Goal: Book appointment/travel/reservation

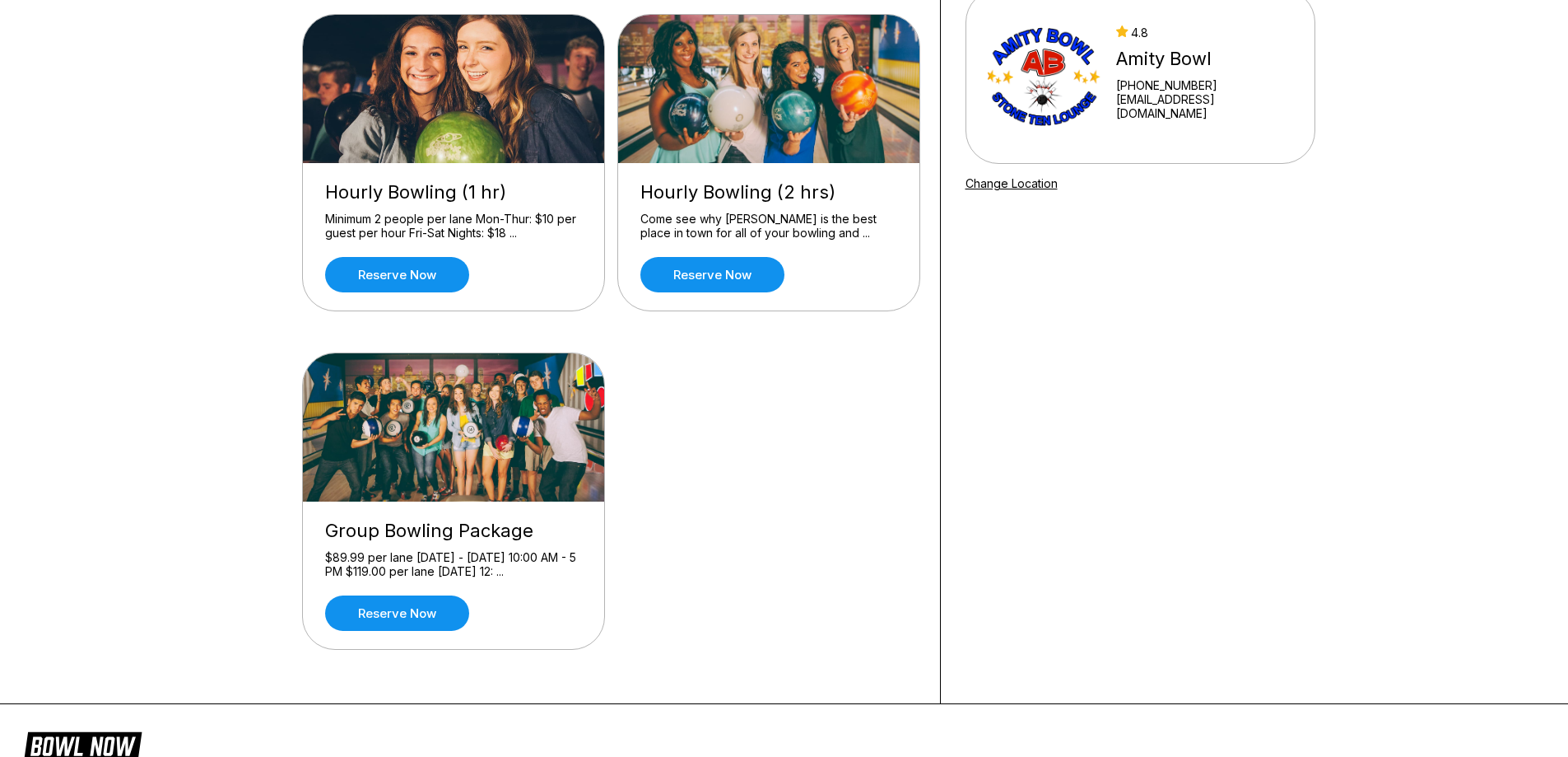
scroll to position [192, 0]
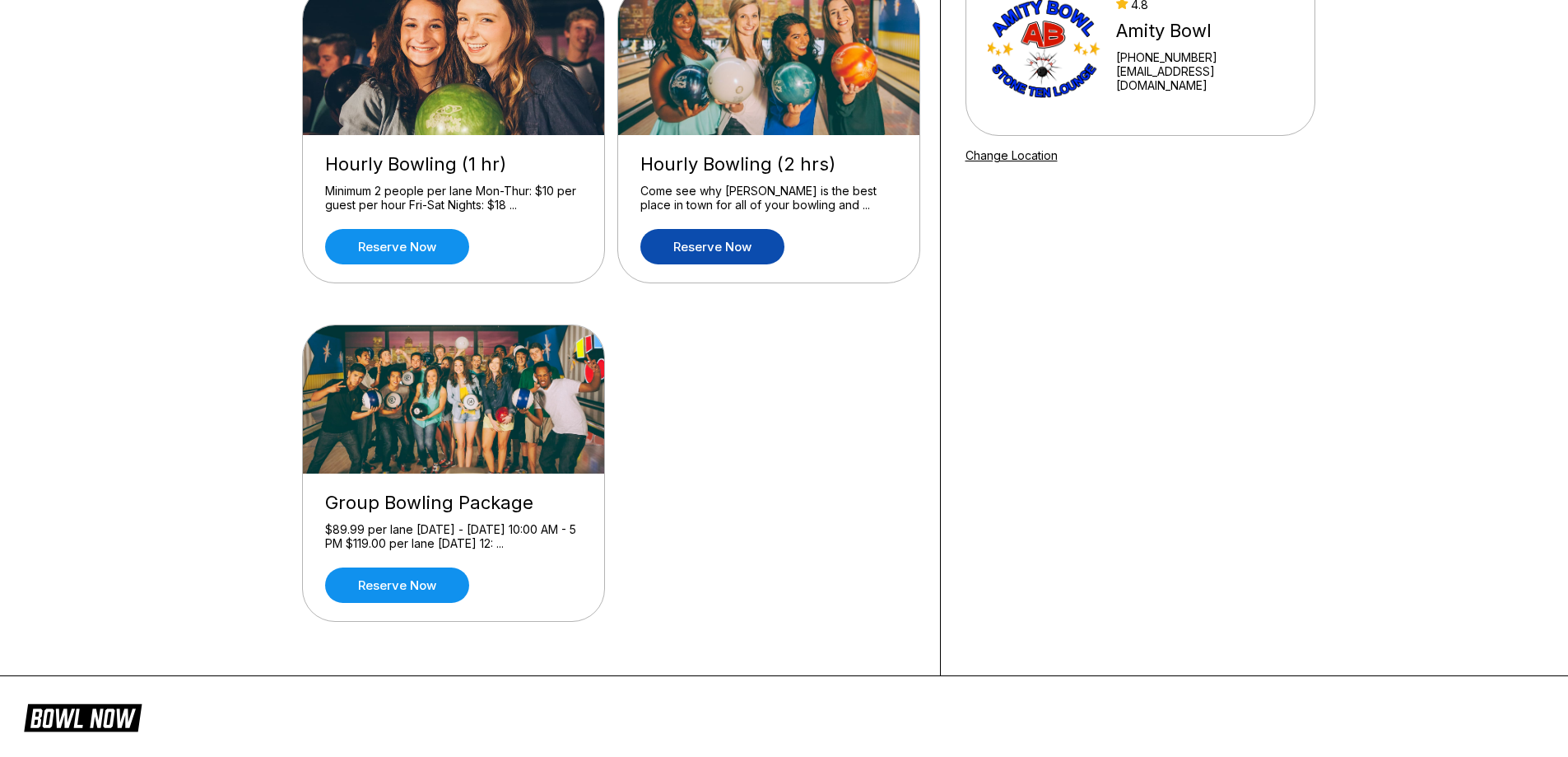
click at [759, 252] on link "Reserve now" at bounding box center [712, 247] width 144 height 35
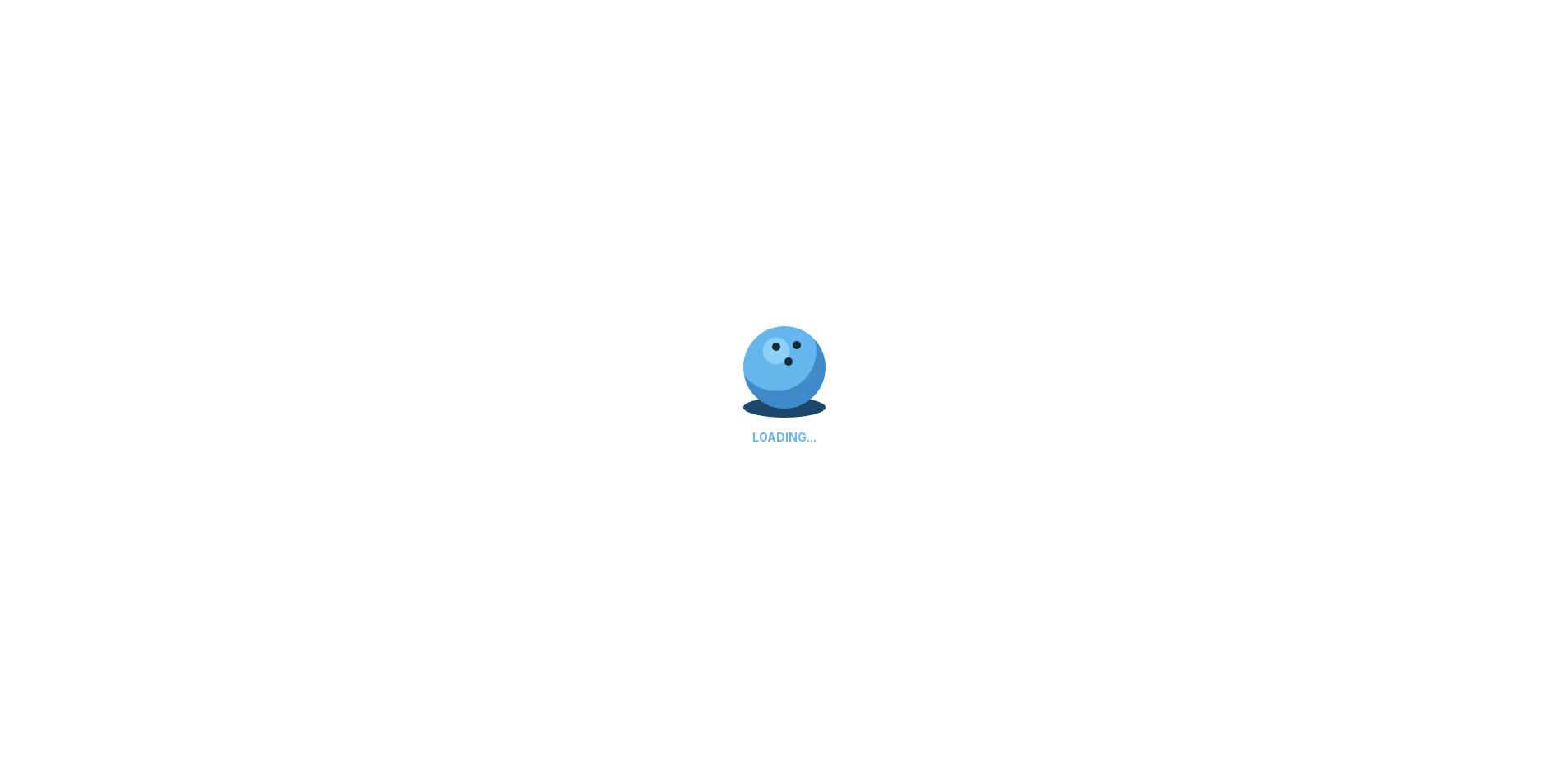
scroll to position [0, 0]
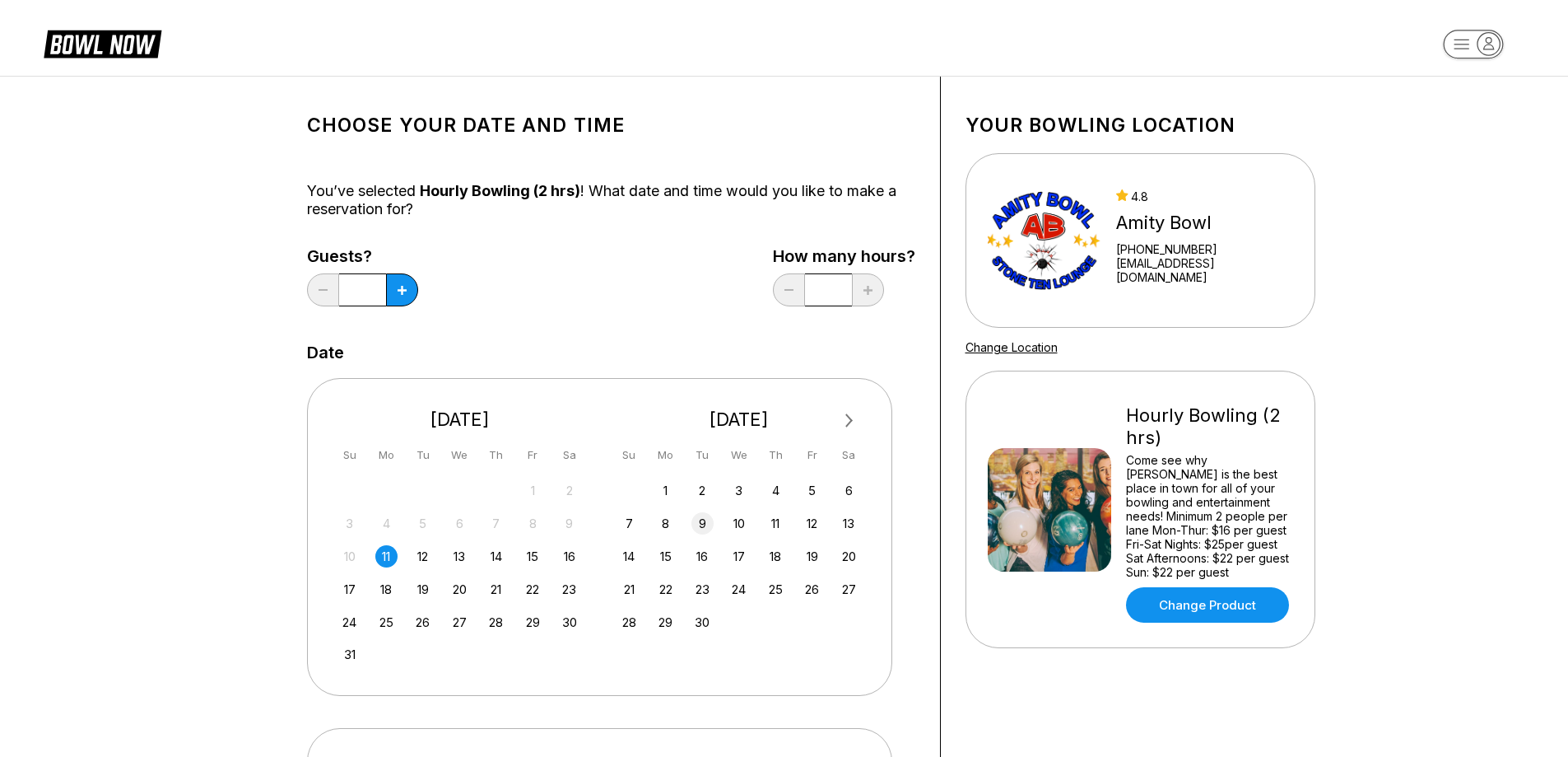
click at [706, 524] on div "9" at bounding box center [703, 523] width 22 height 22
click at [404, 295] on button at bounding box center [402, 290] width 32 height 33
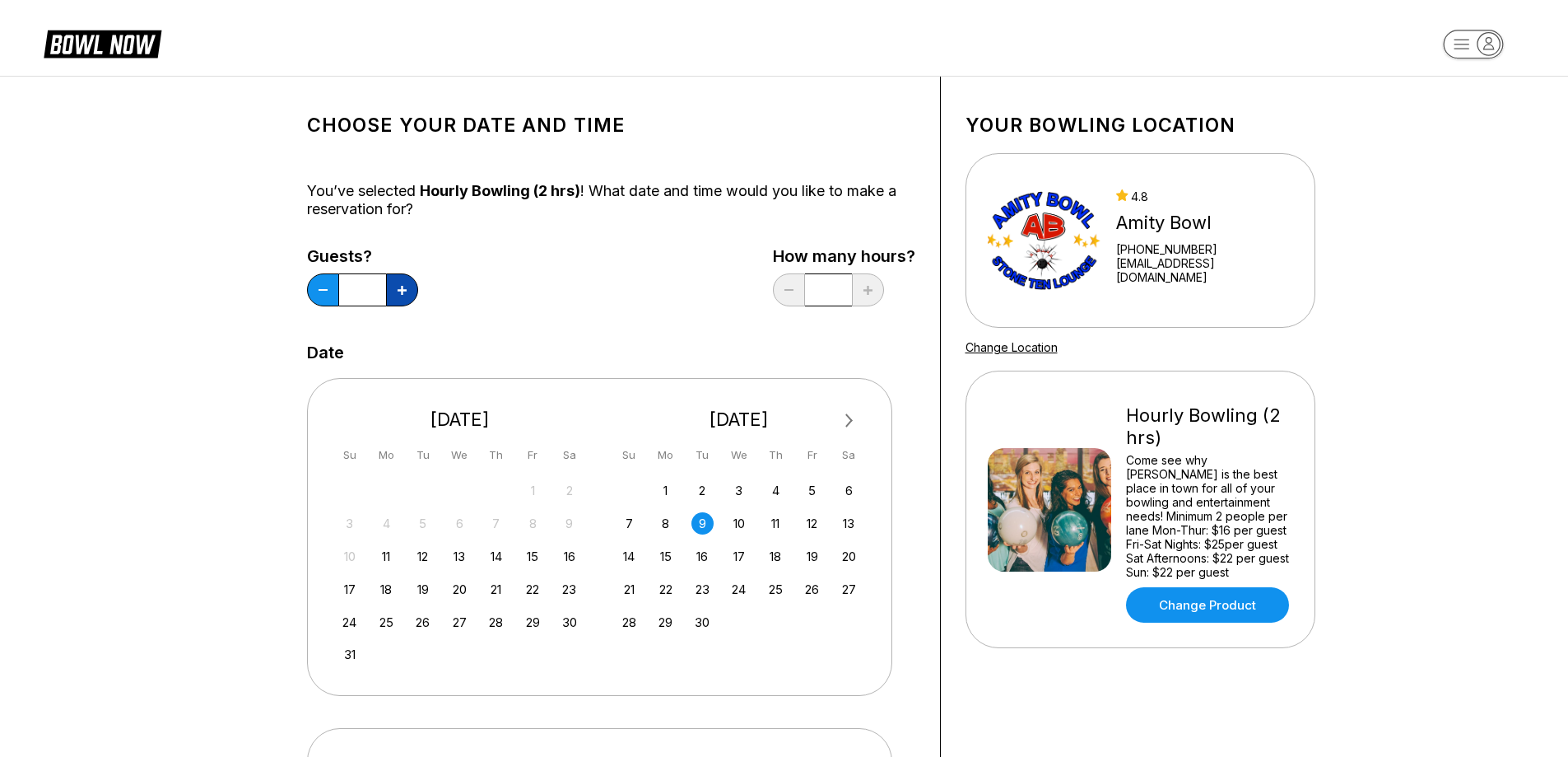
click at [404, 295] on button at bounding box center [402, 290] width 32 height 33
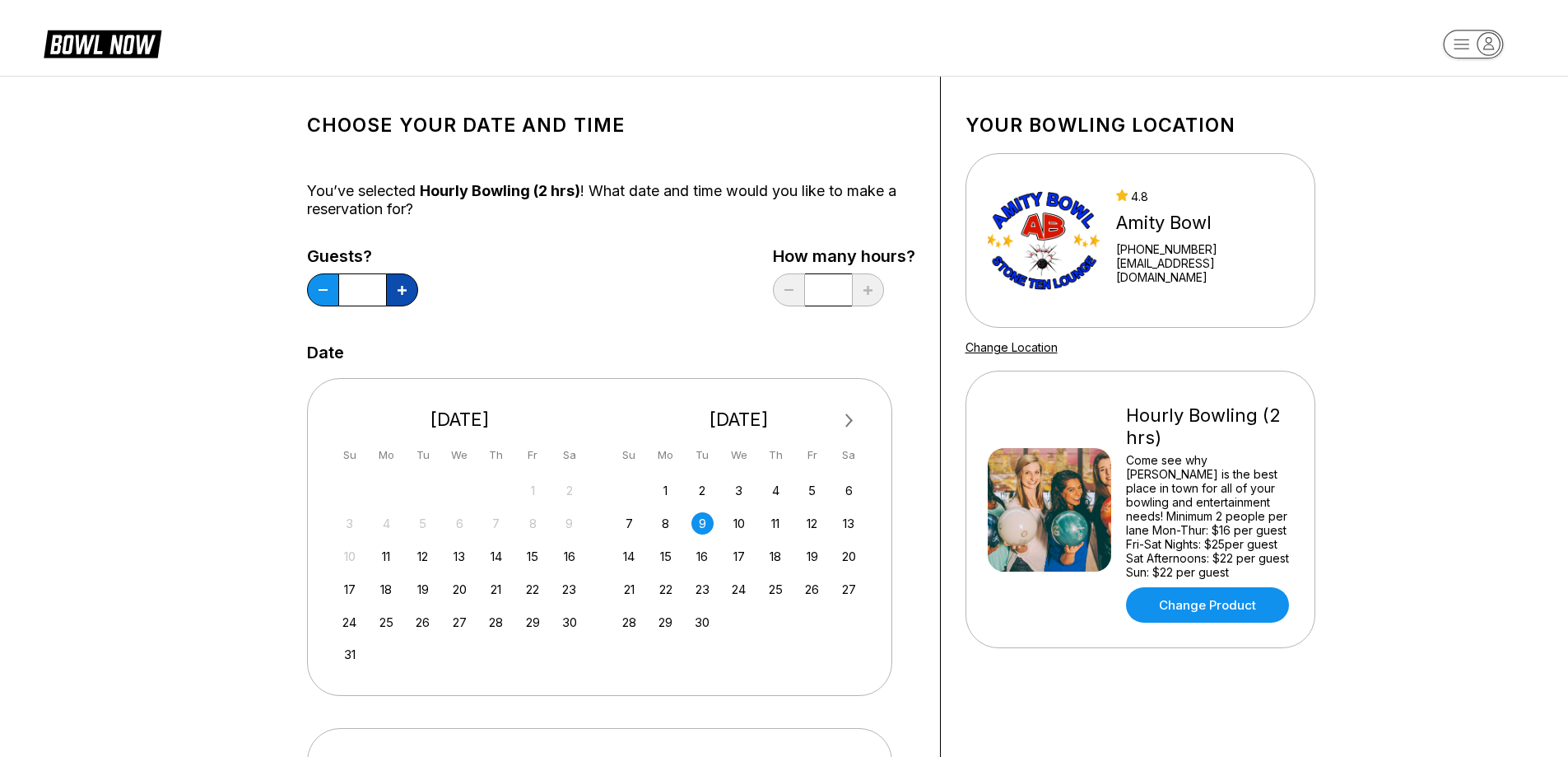
click at [404, 295] on button at bounding box center [402, 290] width 32 height 33
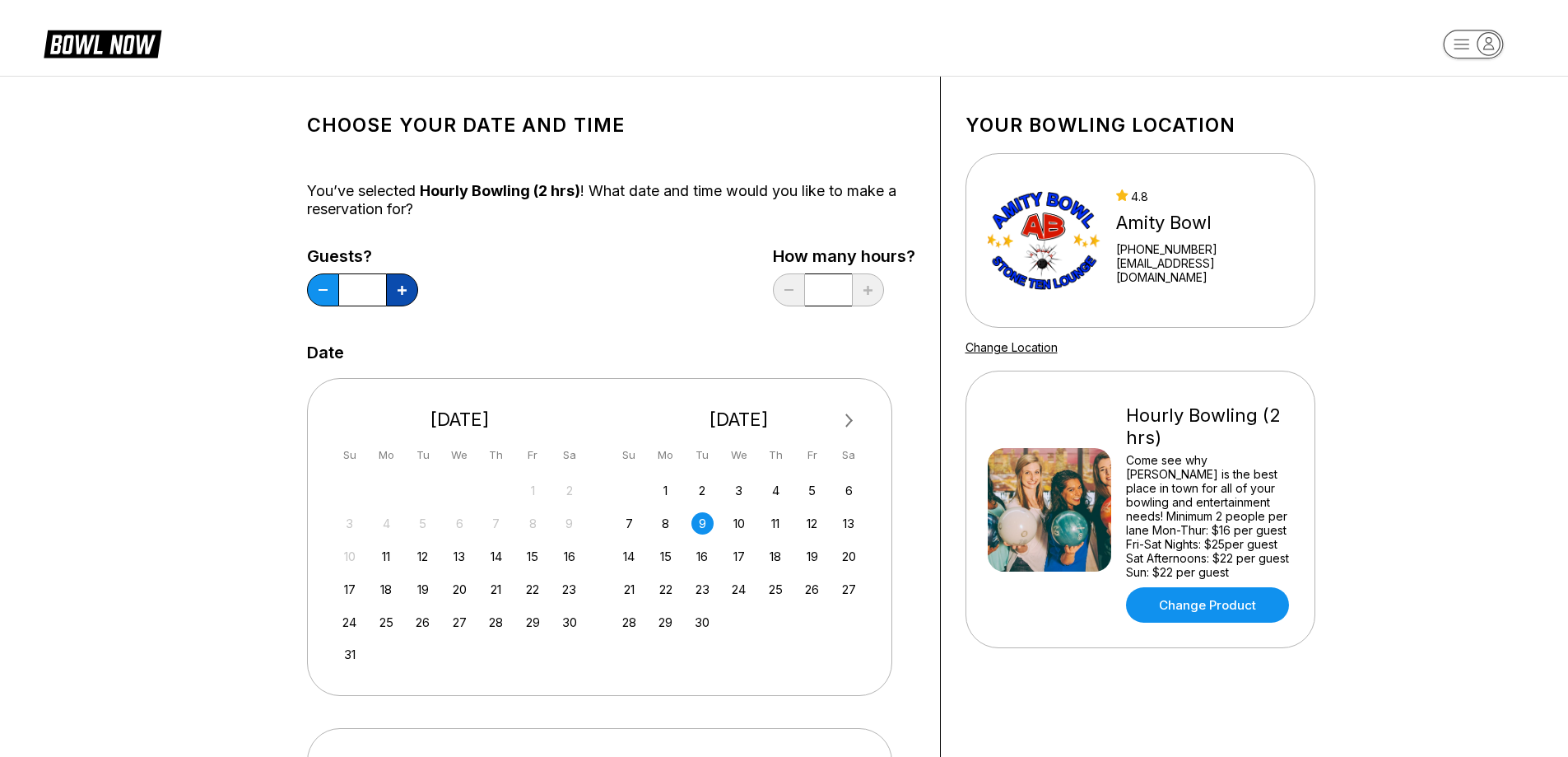
click at [404, 295] on button at bounding box center [402, 290] width 32 height 33
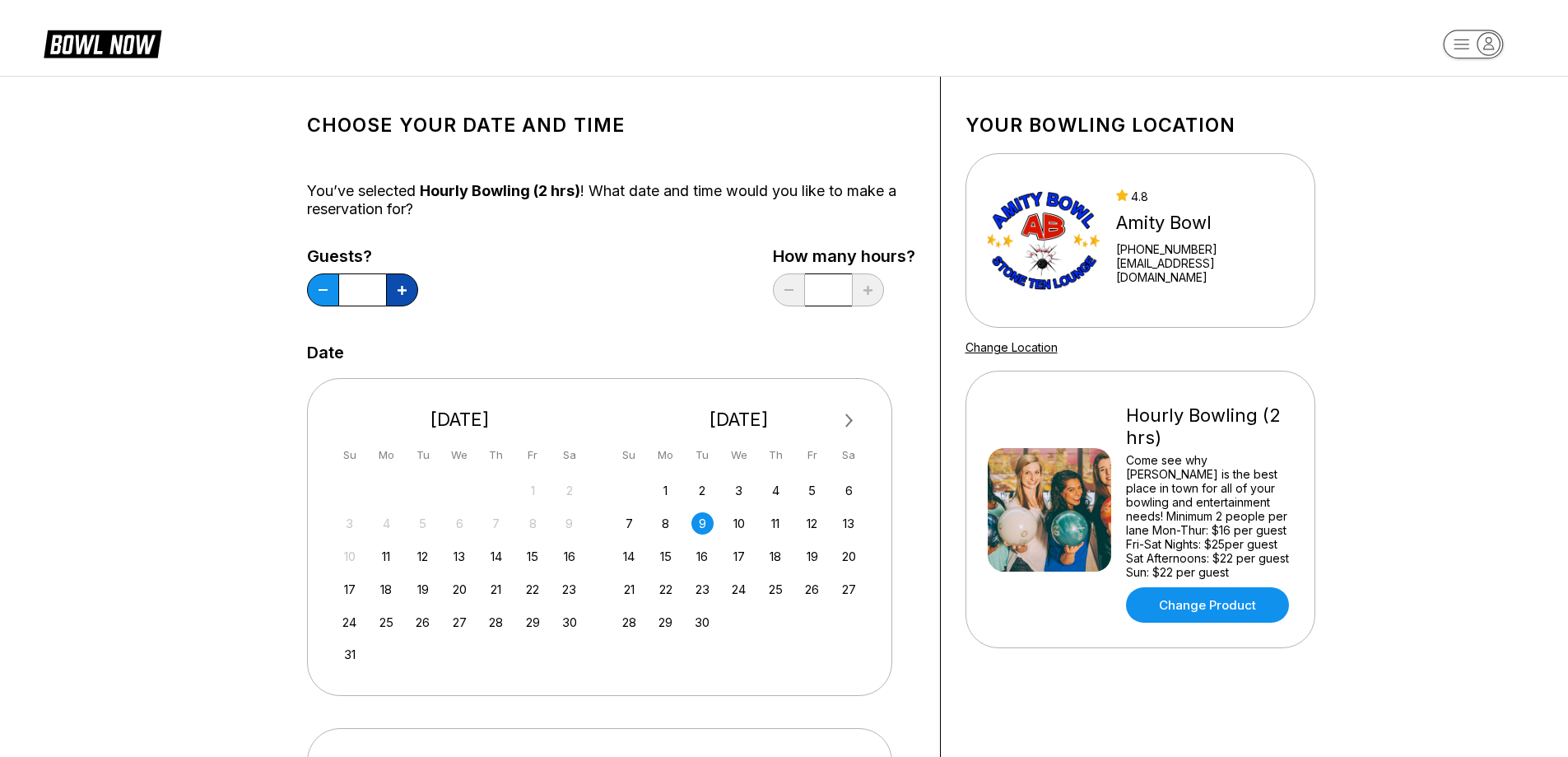
click at [404, 295] on button at bounding box center [402, 290] width 32 height 33
type input "**"
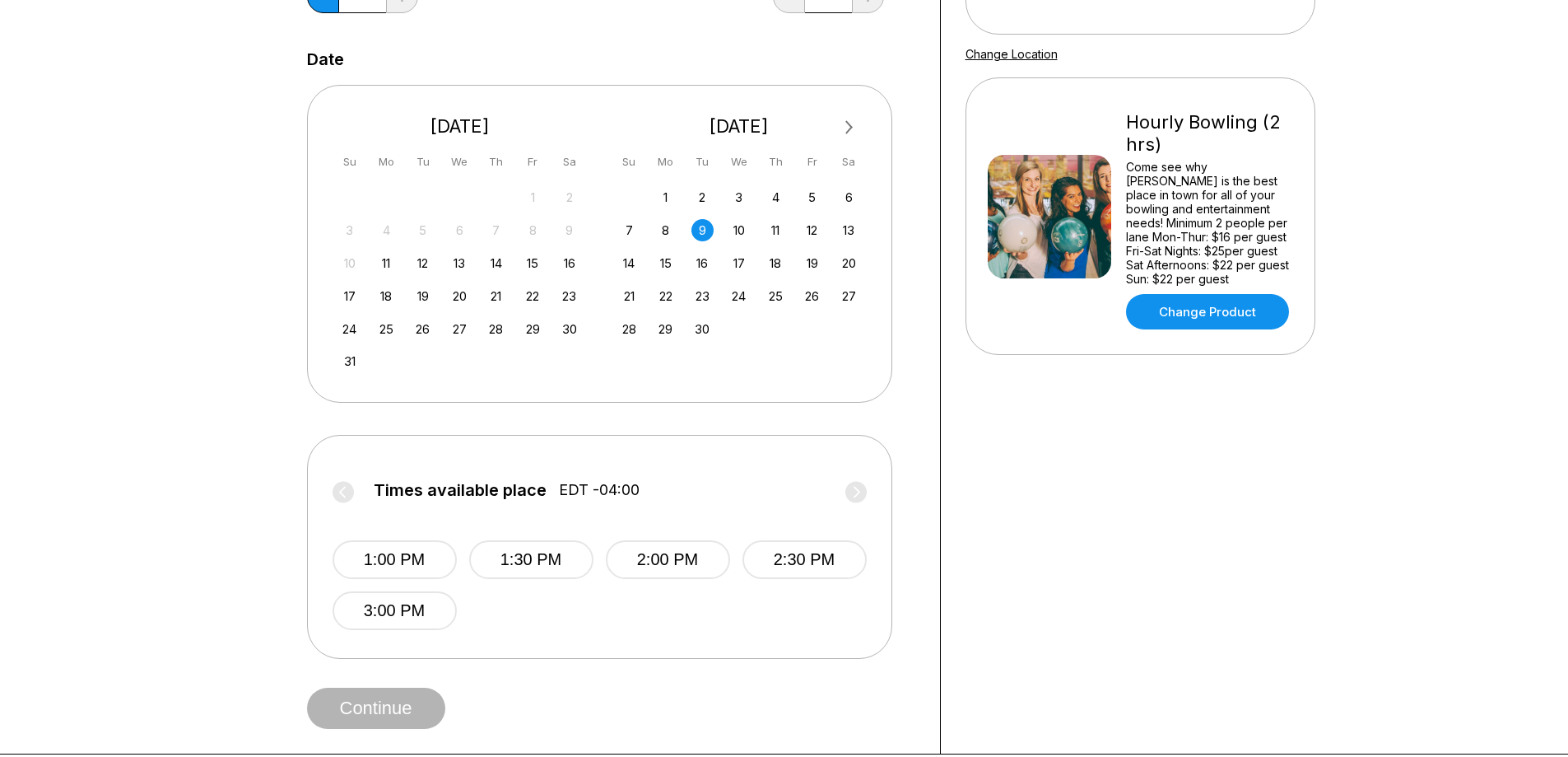
scroll to position [193, 0]
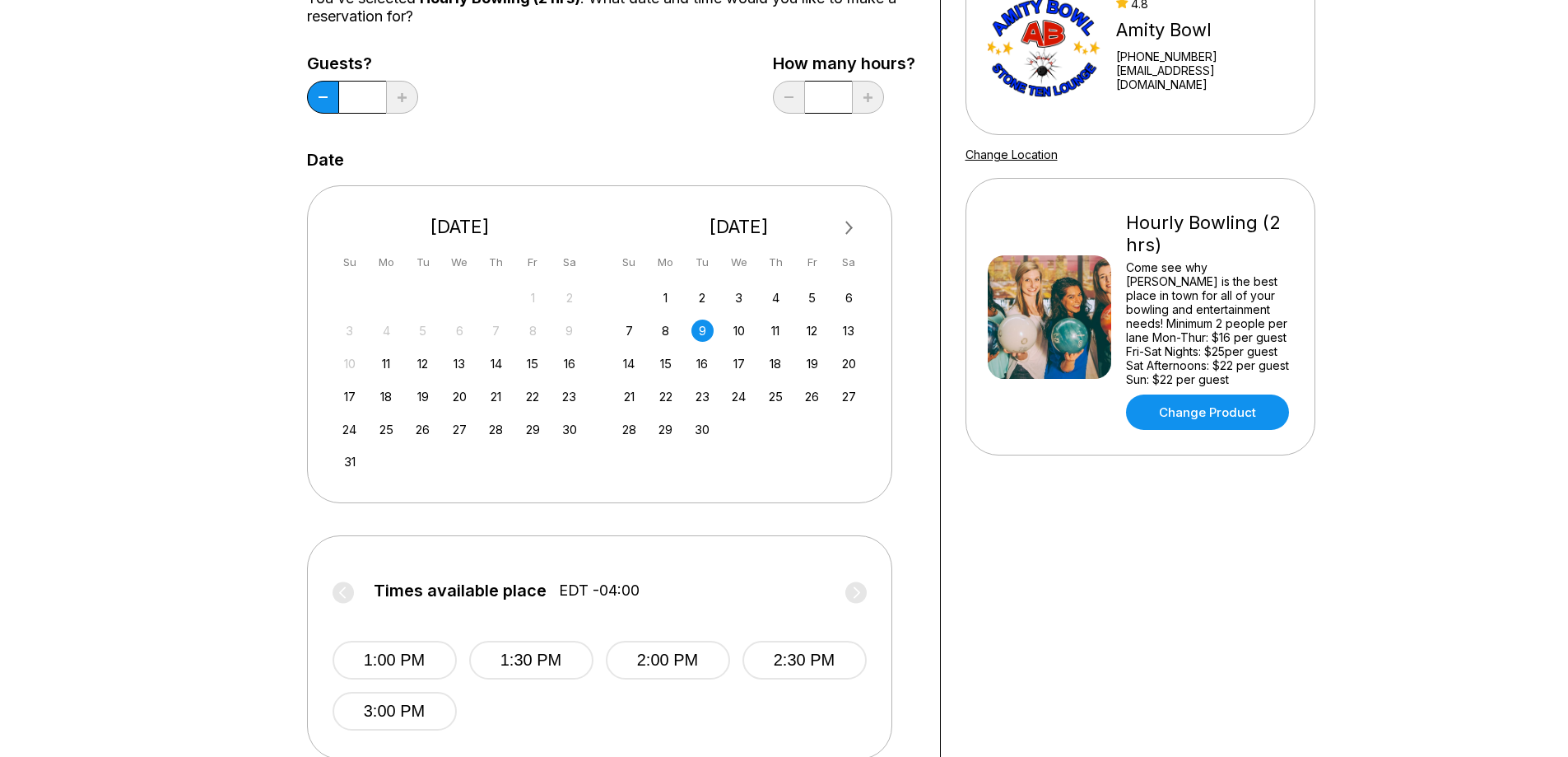
click at [703, 331] on div "9" at bounding box center [703, 331] width 22 height 22
click at [739, 331] on div "10" at bounding box center [739, 331] width 22 height 22
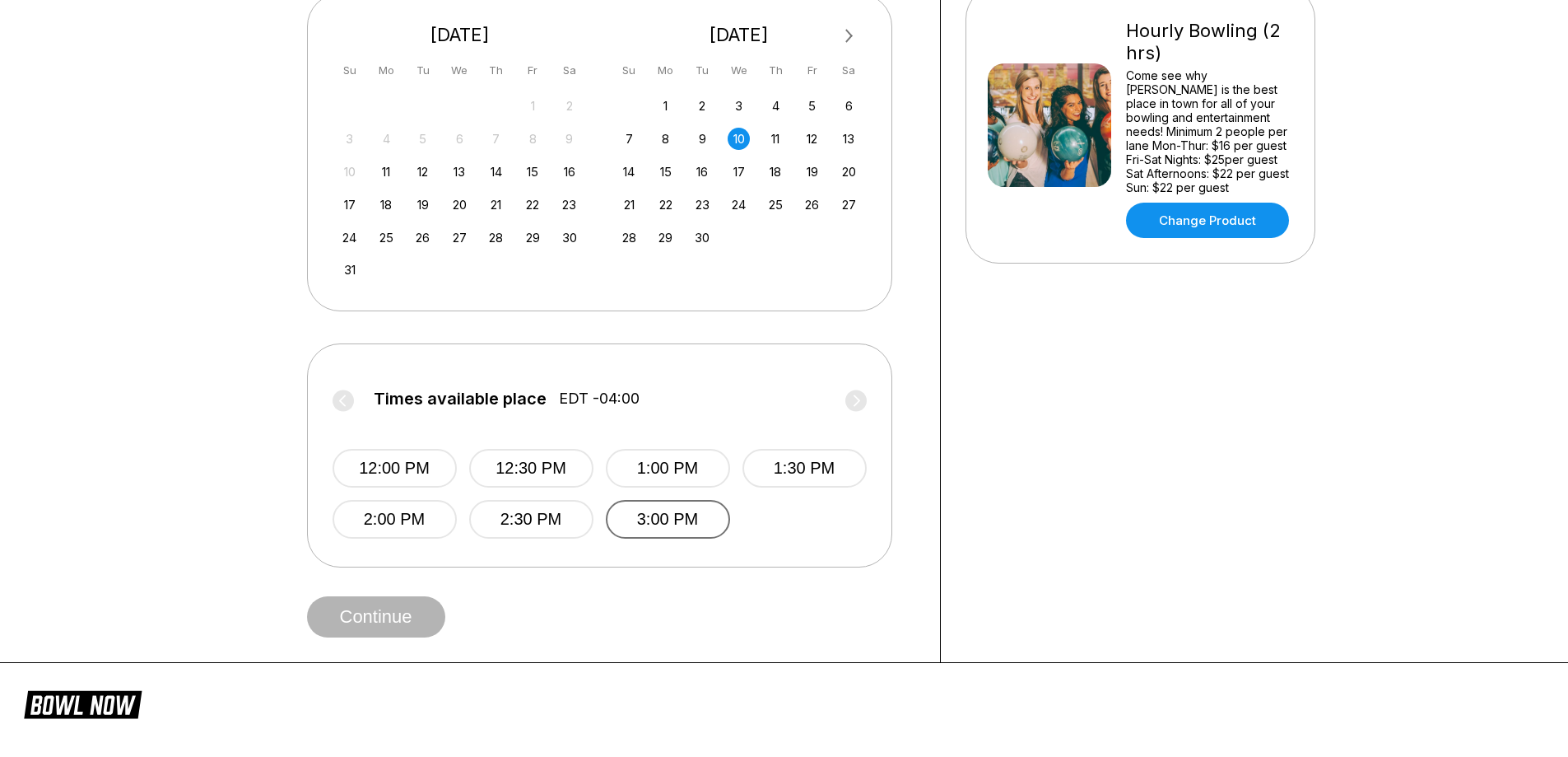
click at [700, 520] on button "3:00 PM" at bounding box center [668, 520] width 125 height 39
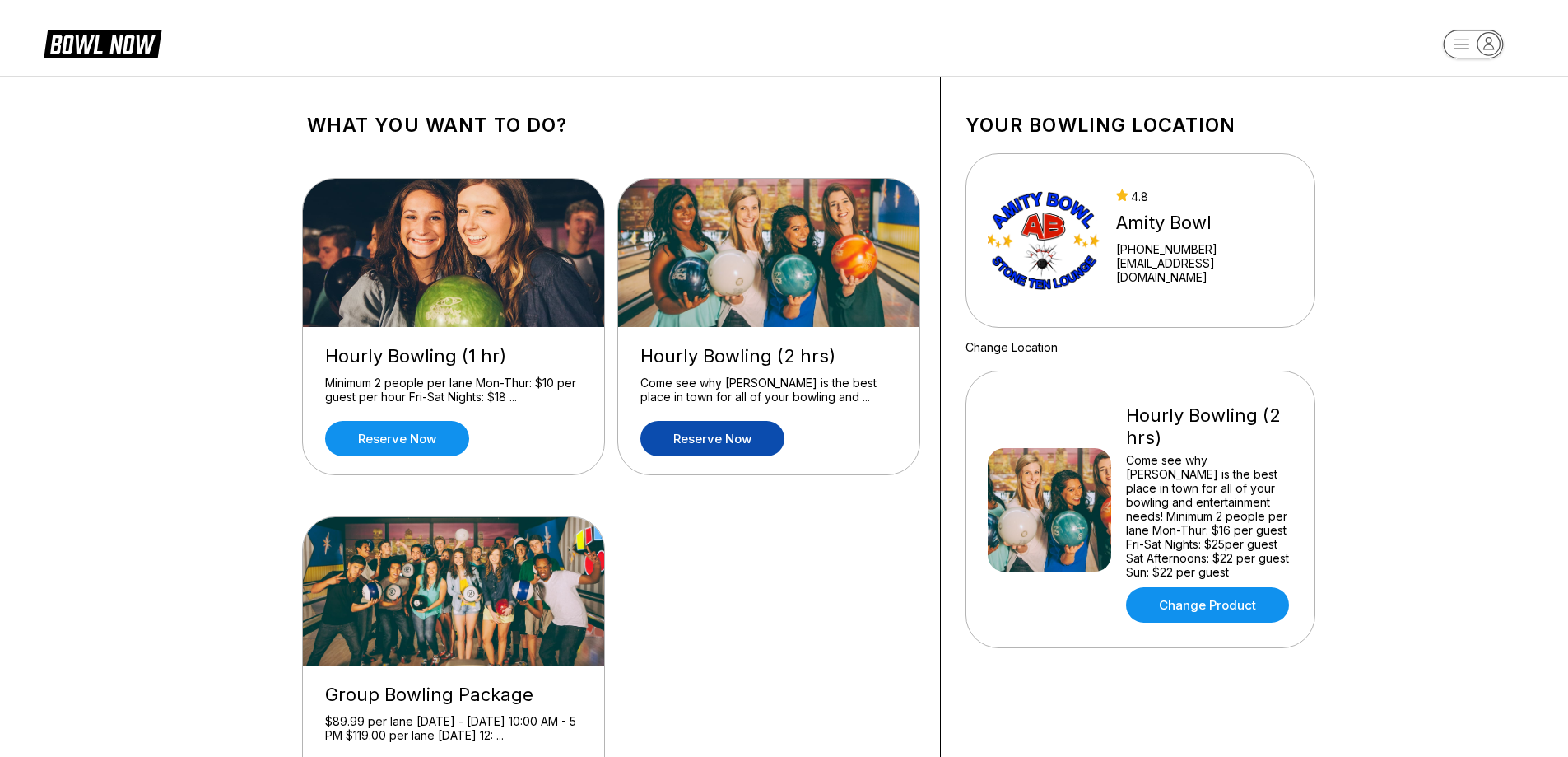
scroll to position [192, 0]
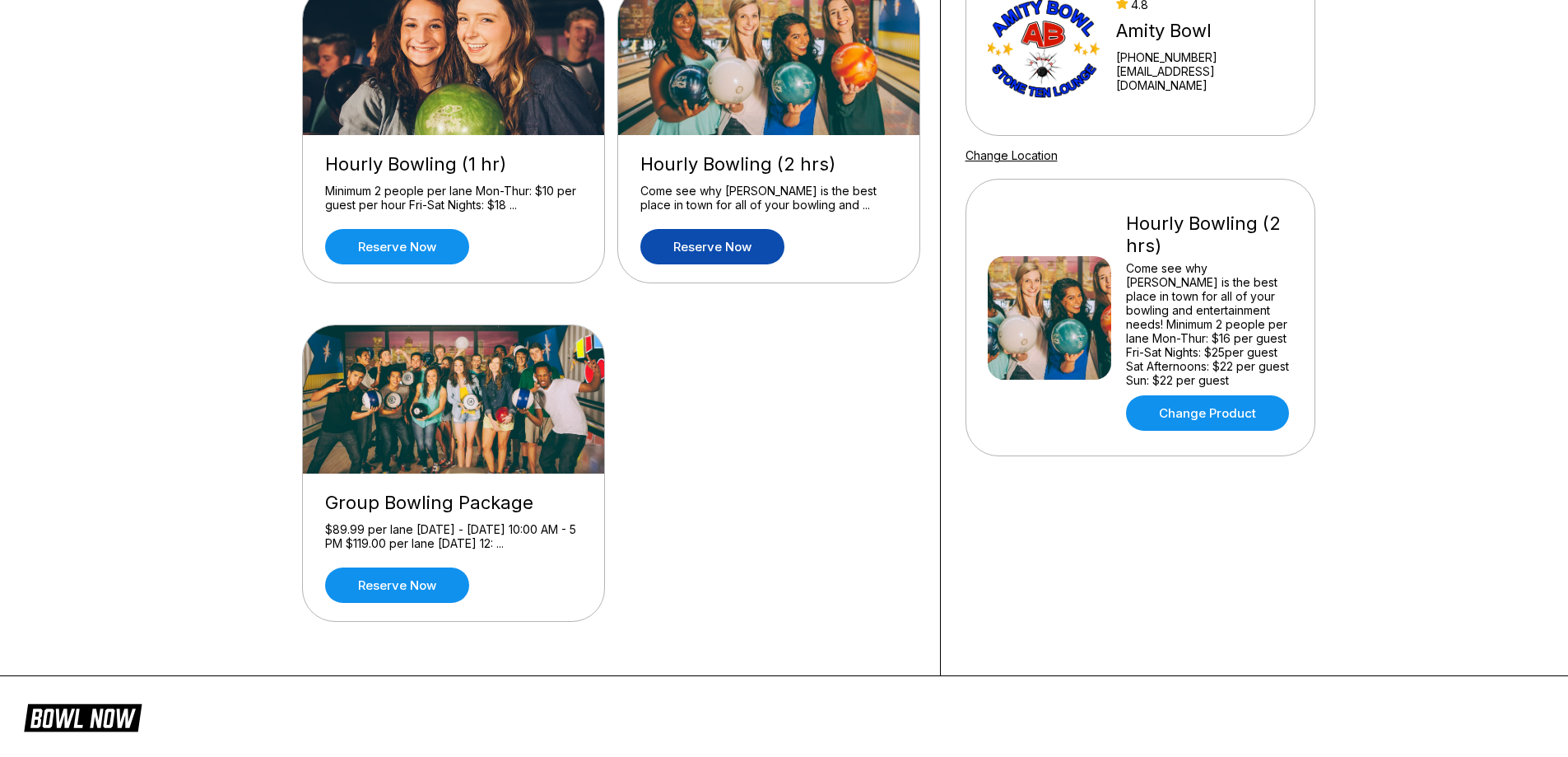
click at [512, 451] on img at bounding box center [455, 399] width 303 height 148
click at [417, 587] on link "Reserve now" at bounding box center [396, 585] width 144 height 35
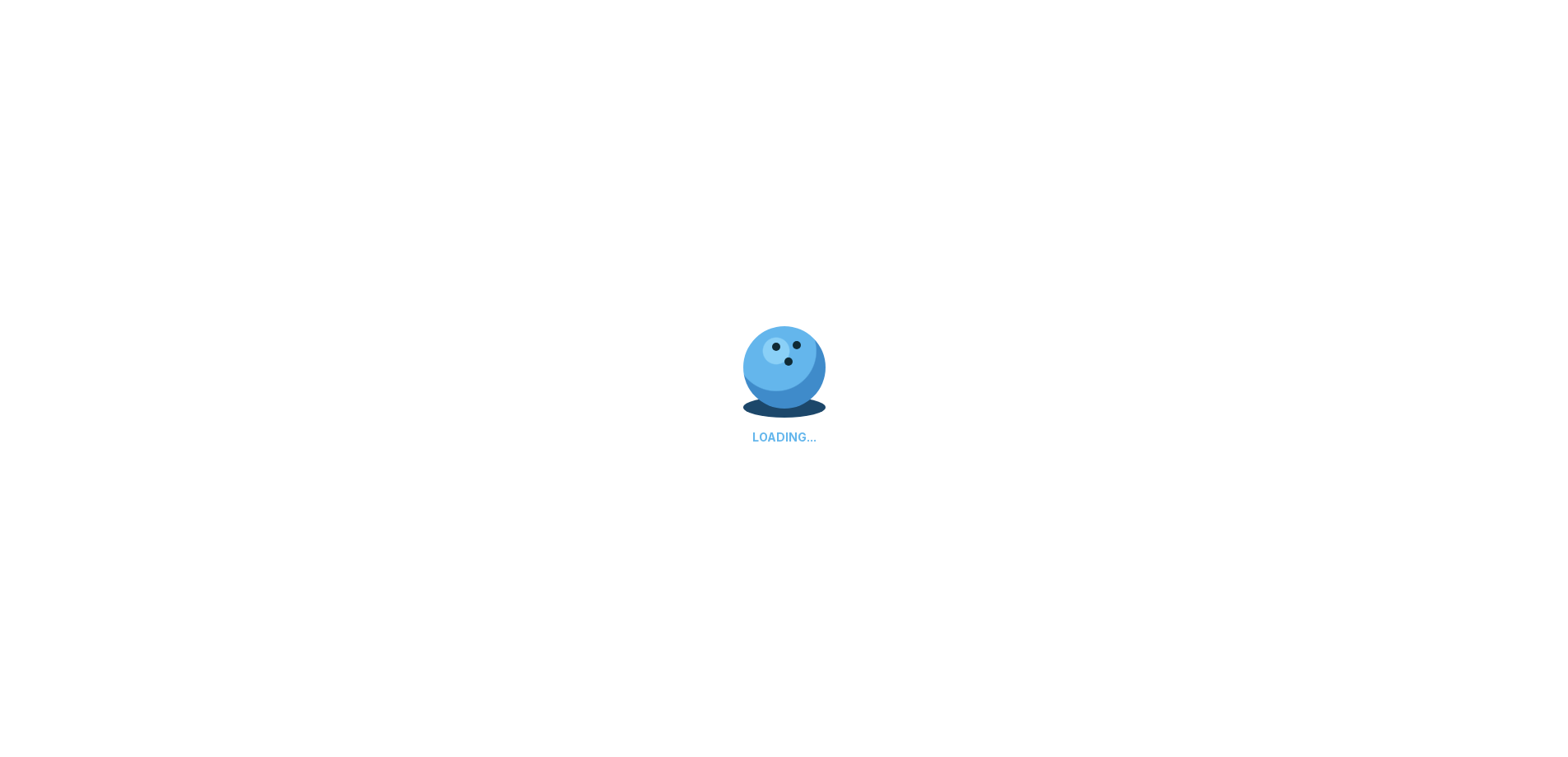
scroll to position [0, 0]
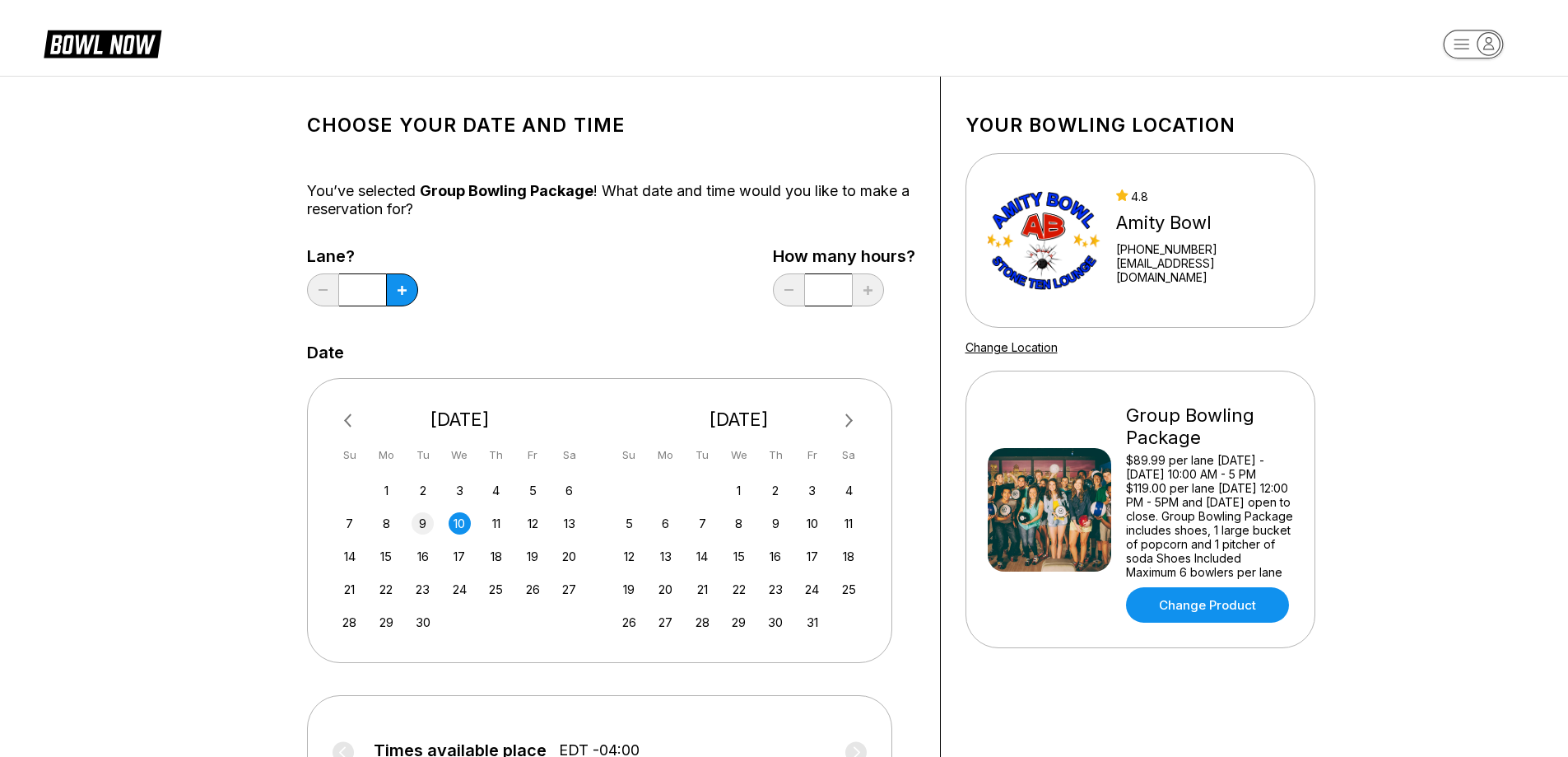
click at [424, 520] on div "9" at bounding box center [422, 523] width 22 height 22
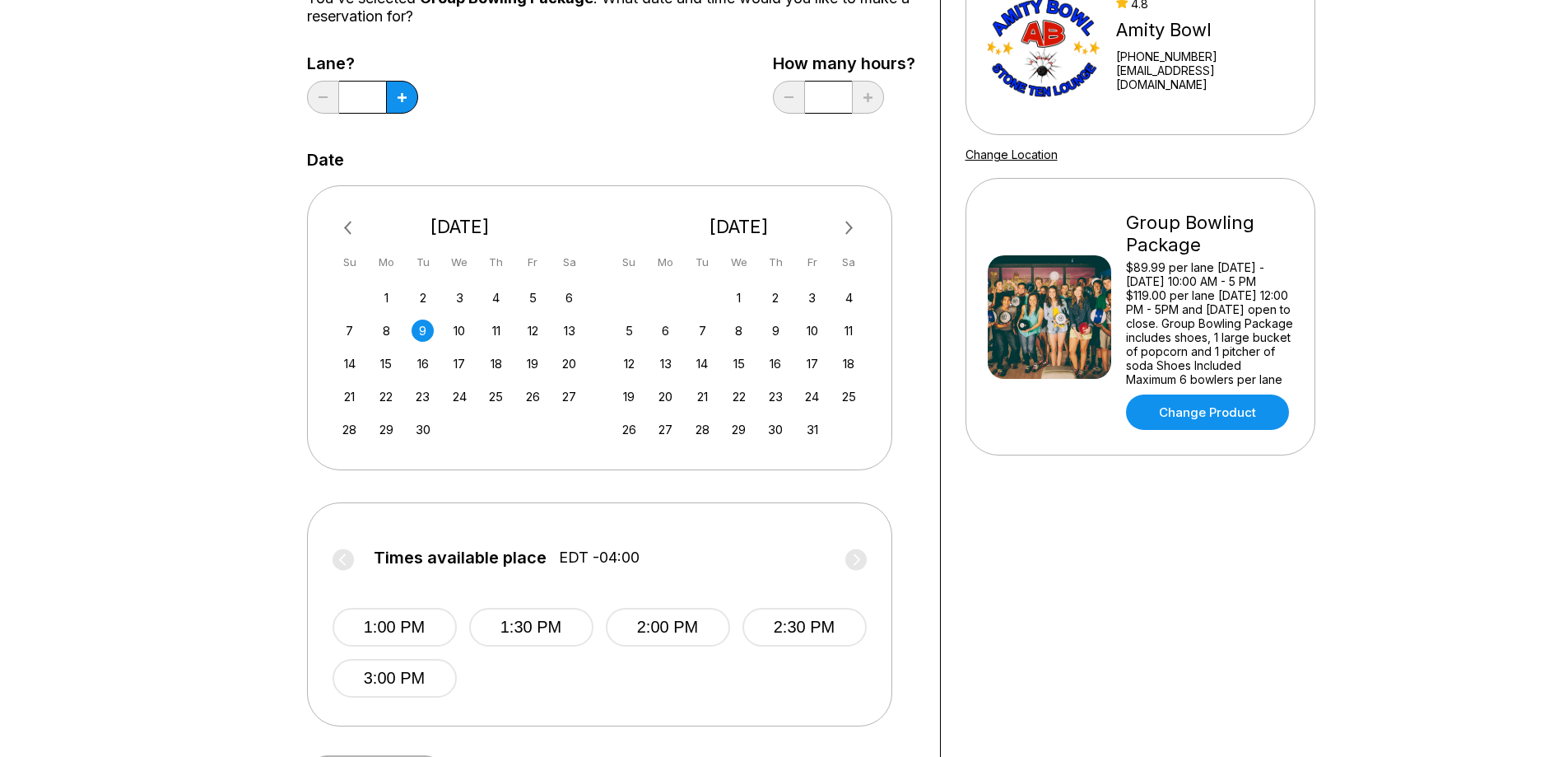
scroll to position [385, 0]
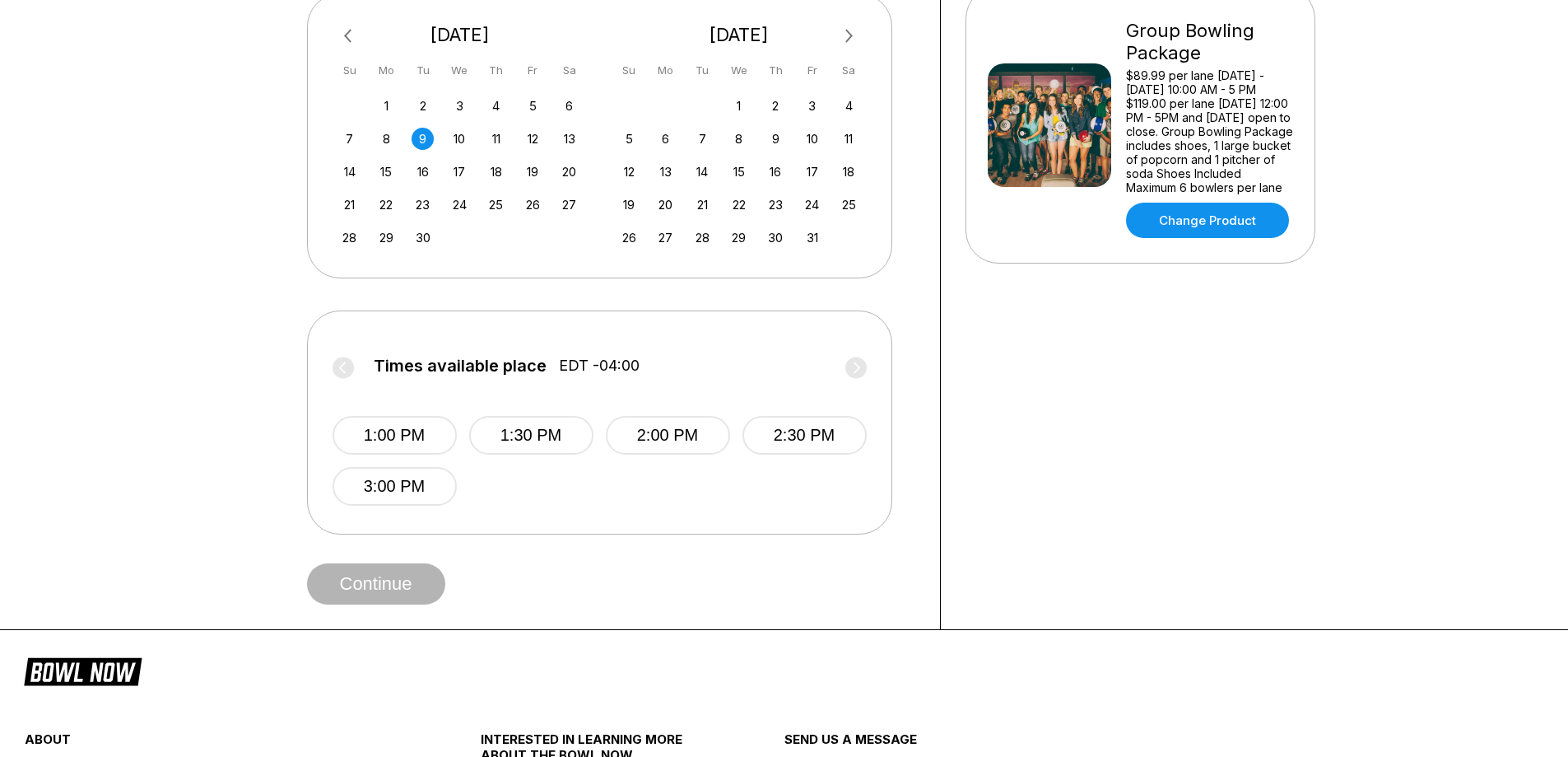
click at [860, 366] on label "Times available place EDT -04:00" at bounding box center [599, 370] width 534 height 26
click at [455, 133] on div "10" at bounding box center [460, 139] width 22 height 22
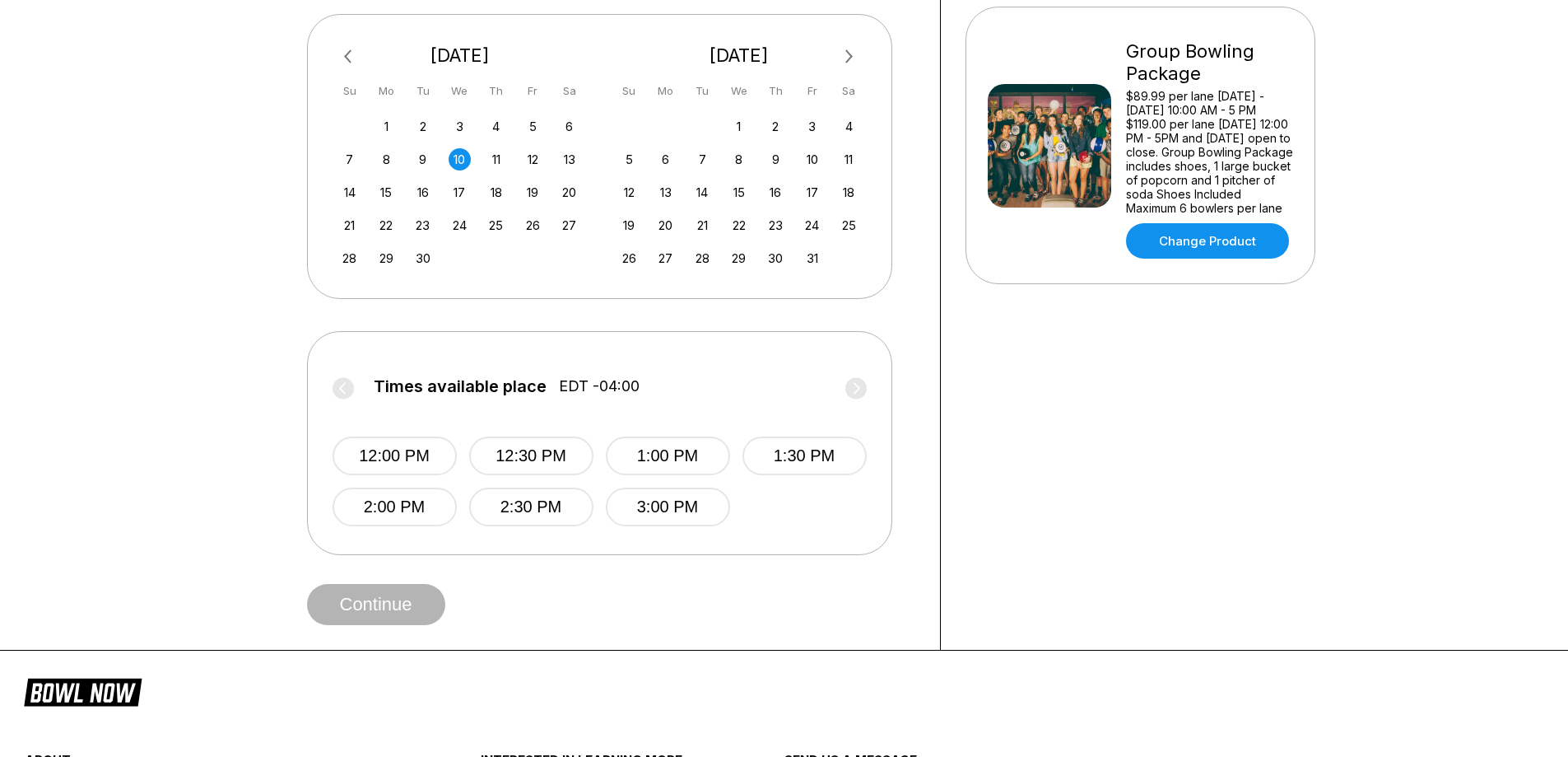
scroll to position [0, 0]
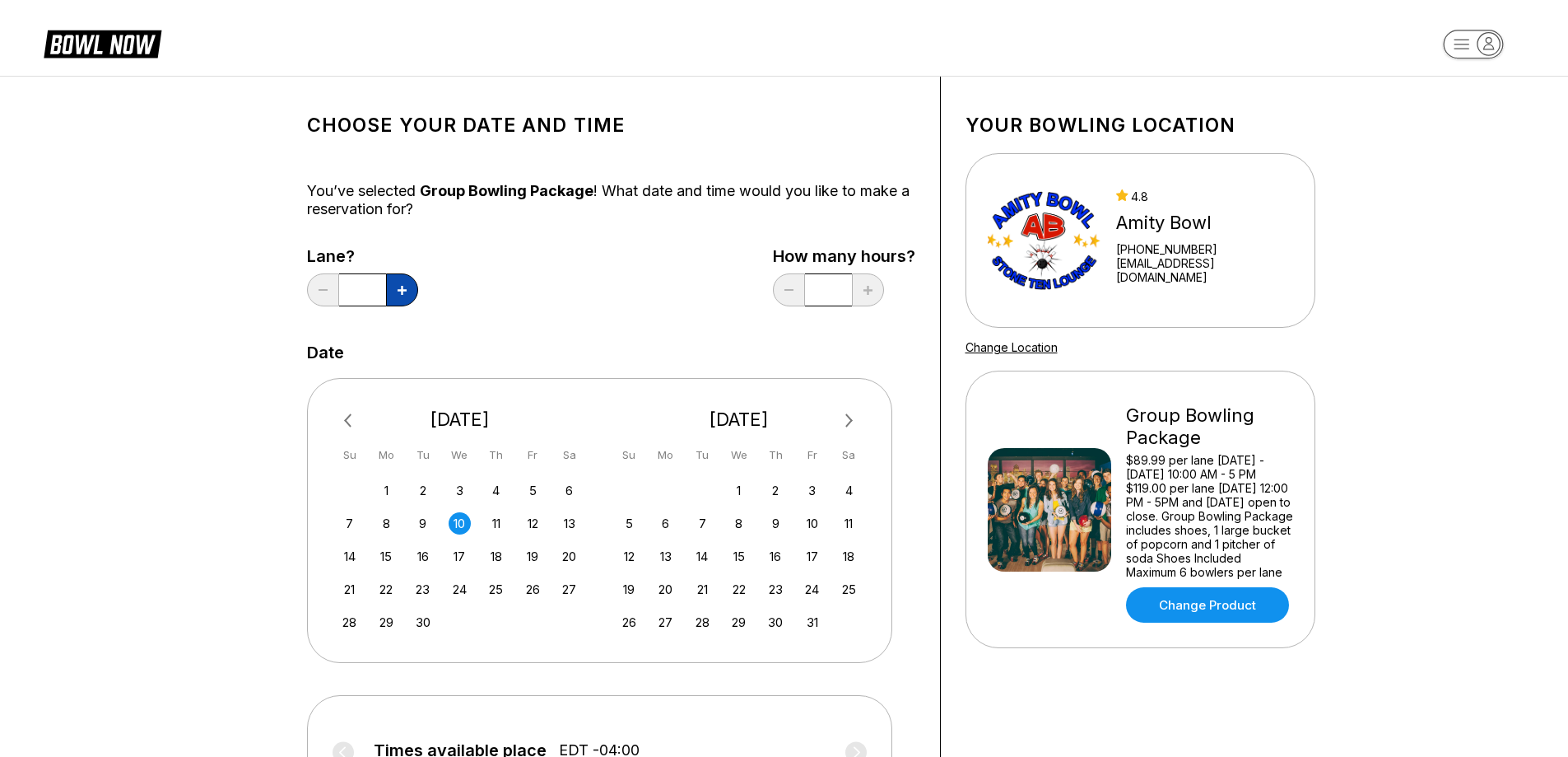
click at [402, 294] on icon at bounding box center [402, 291] width 9 height 9
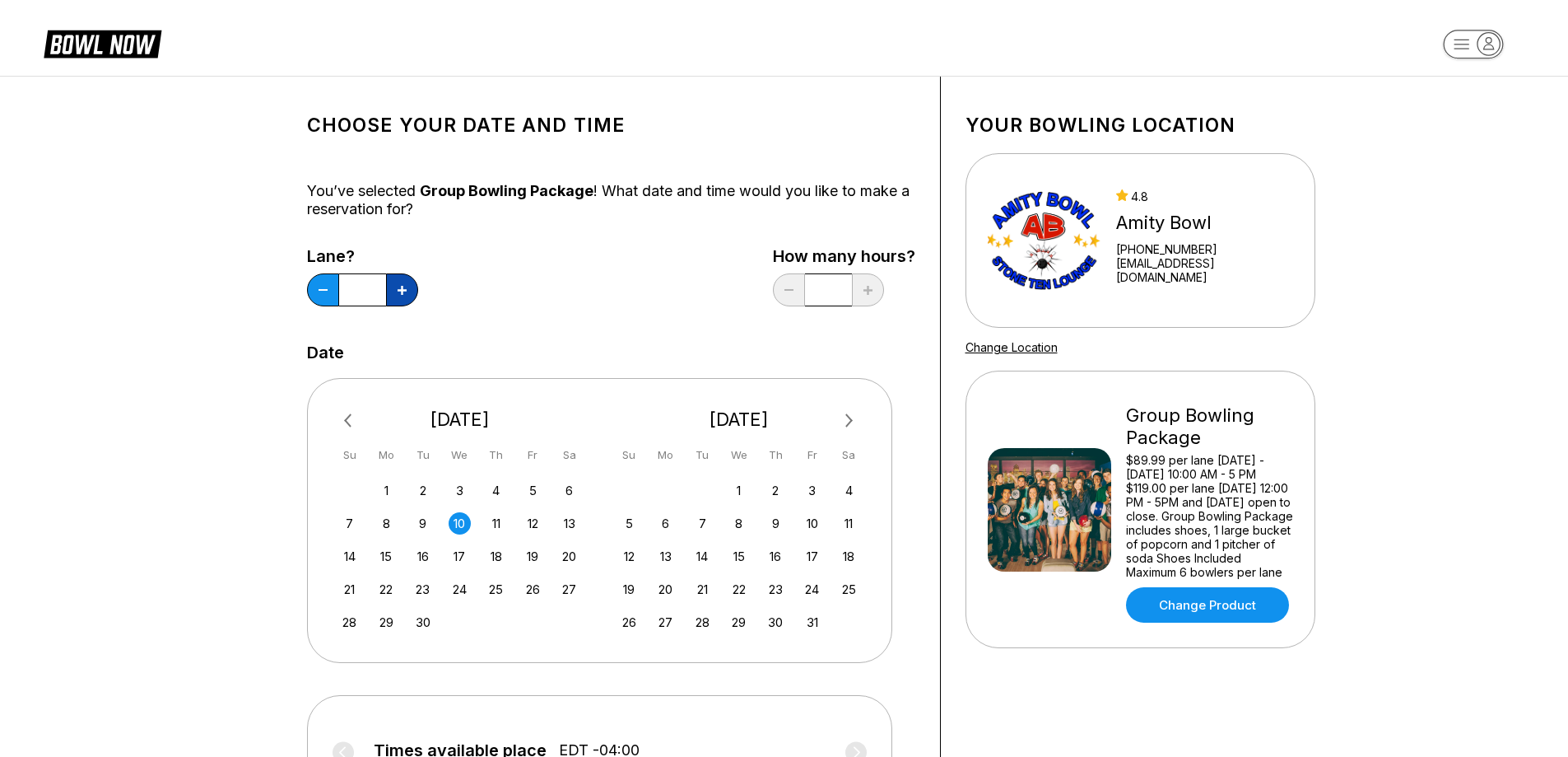
type input "*"
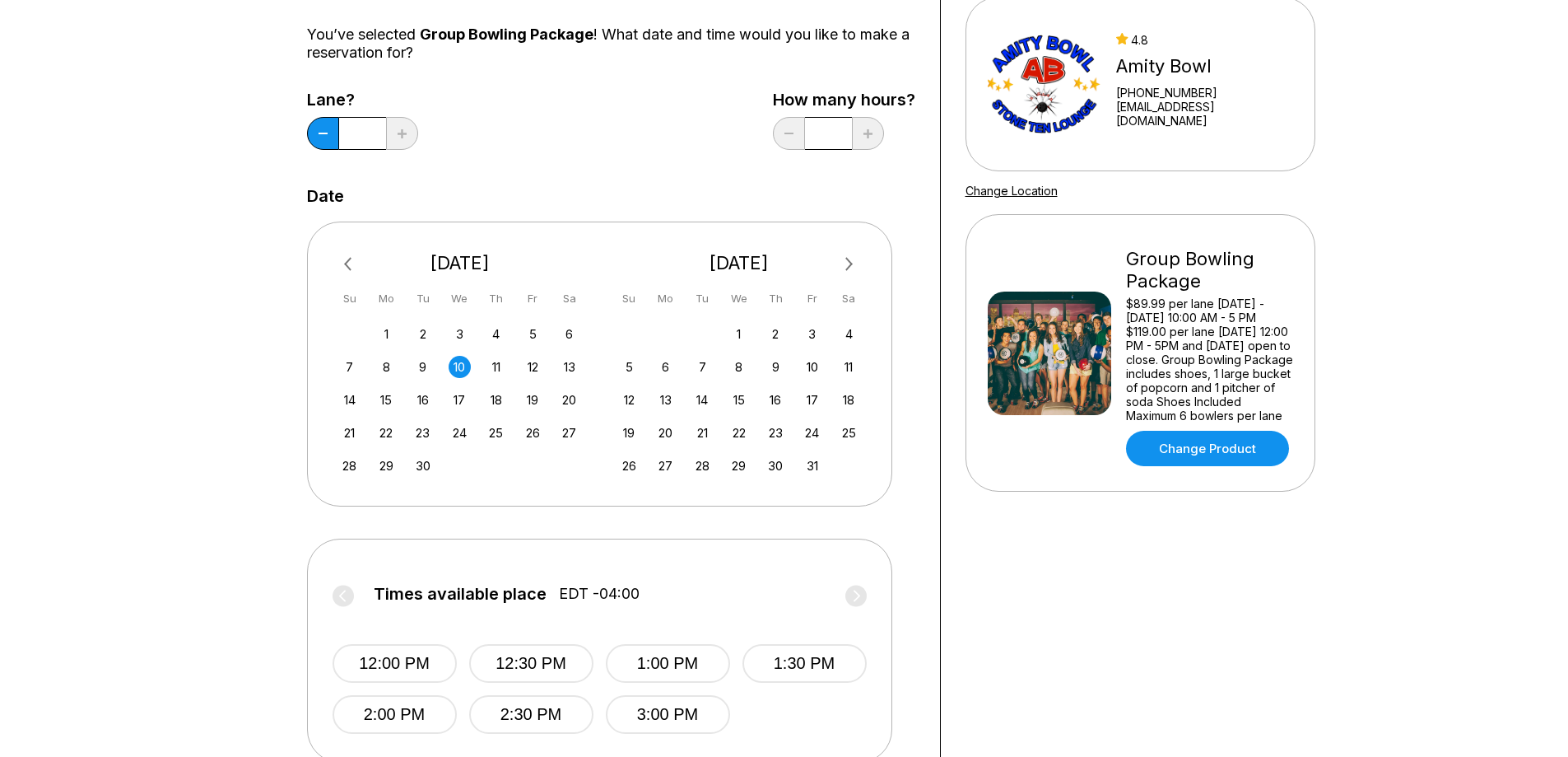
scroll to position [192, 0]
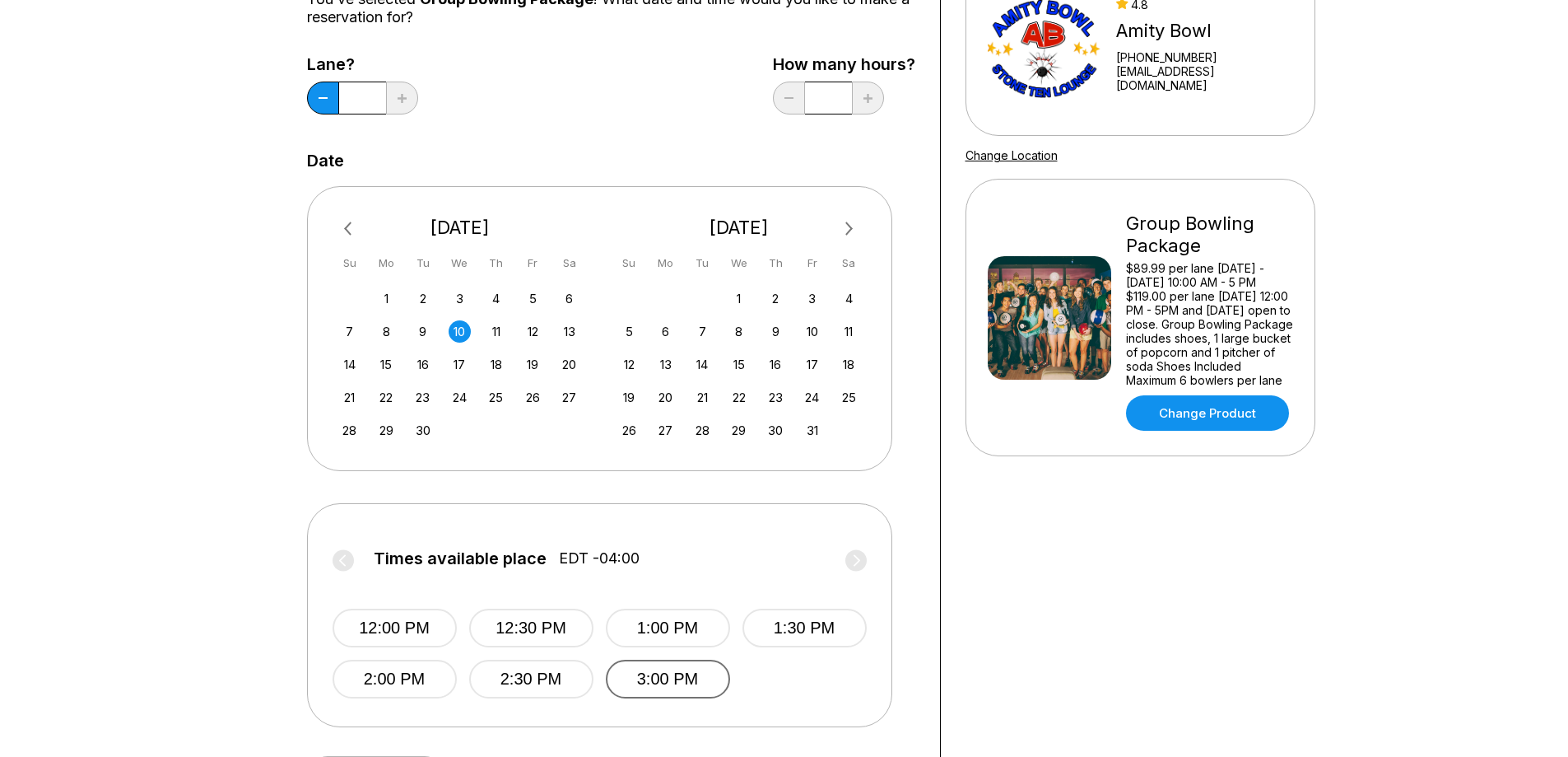
click at [663, 669] on button "3:00 PM" at bounding box center [668, 680] width 125 height 39
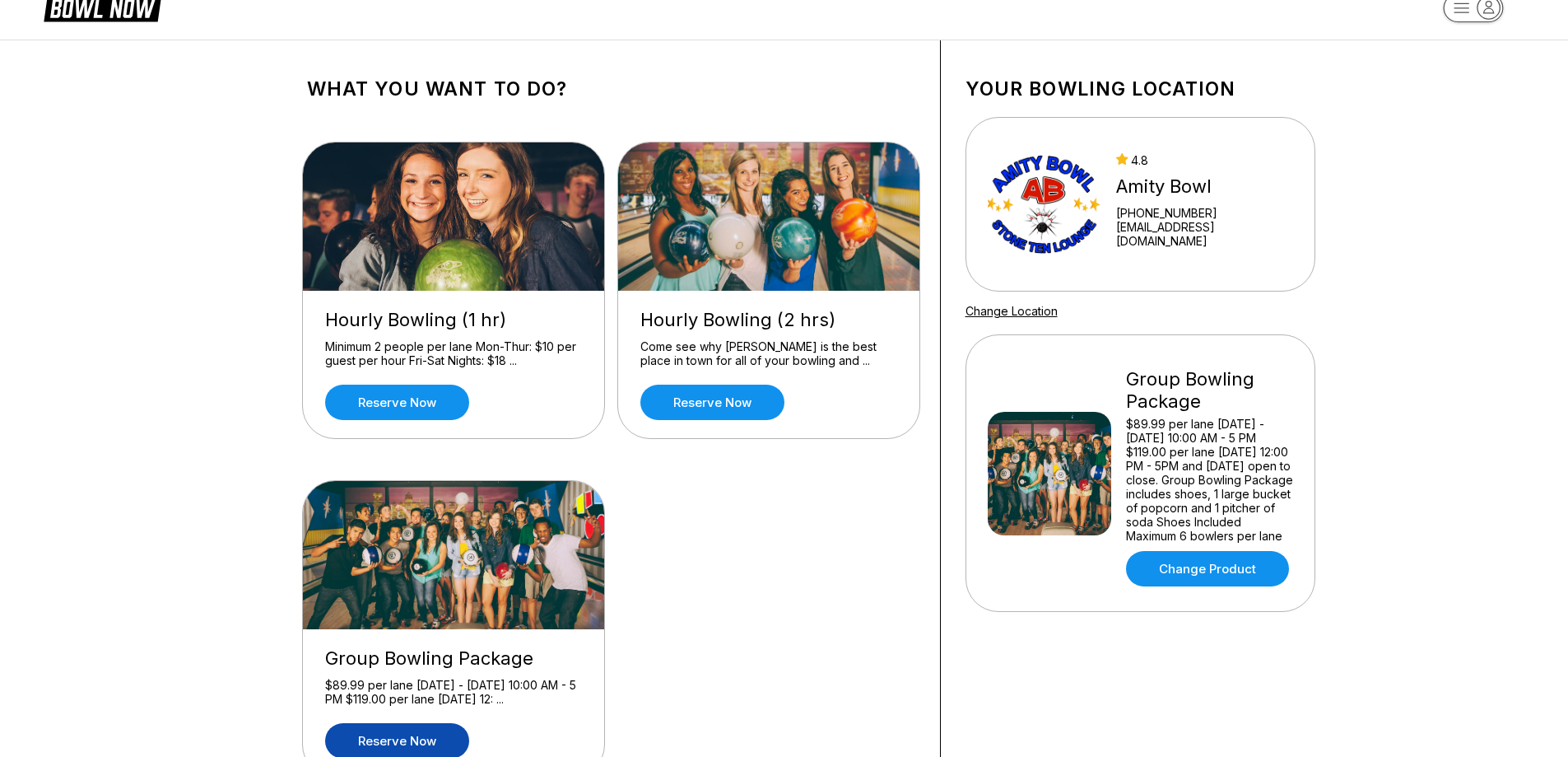
scroll to position [0, 0]
